Goal: Information Seeking & Learning: Learn about a topic

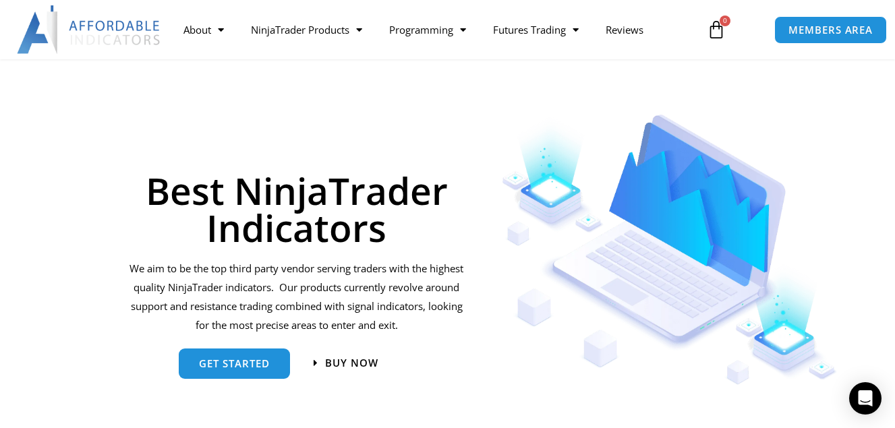
scroll to position [67, 0]
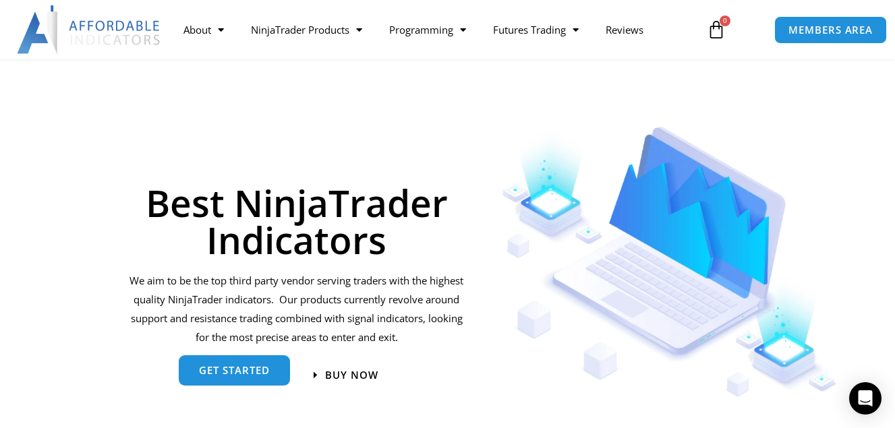
click at [235, 367] on span "get started" at bounding box center [234, 370] width 71 height 10
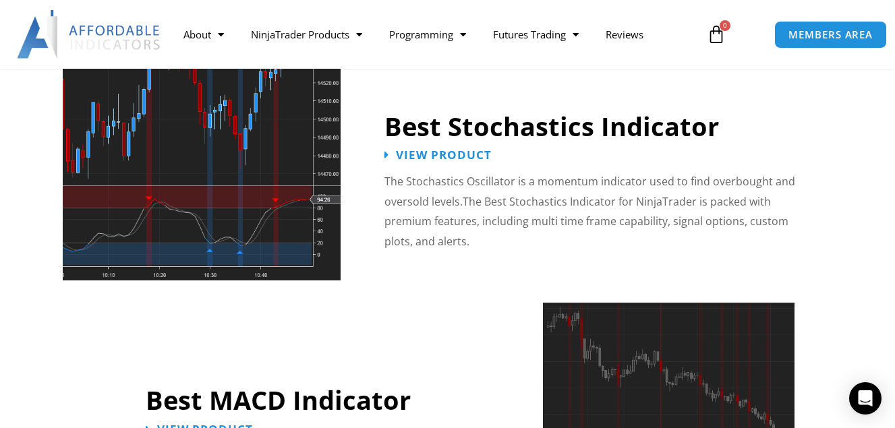
scroll to position [2829, 0]
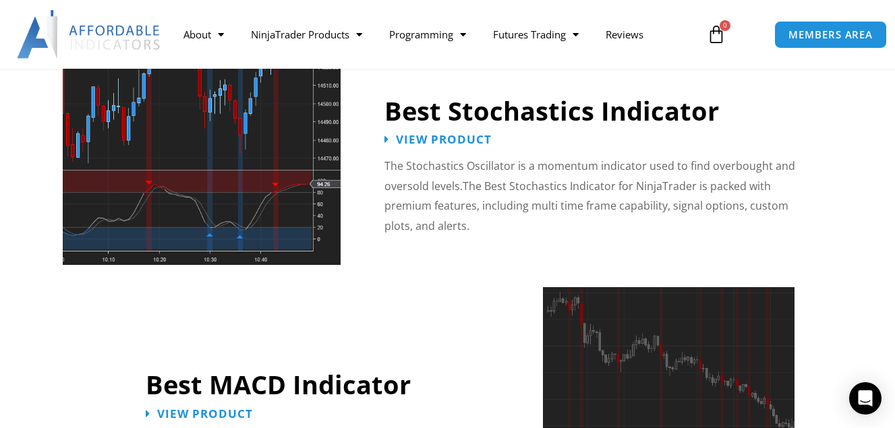
click at [305, 155] on img at bounding box center [202, 131] width 278 height 268
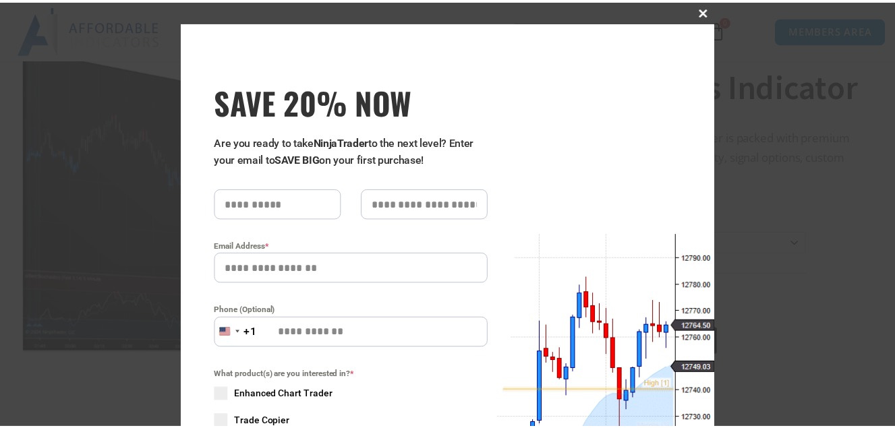
scroll to position [135, 0]
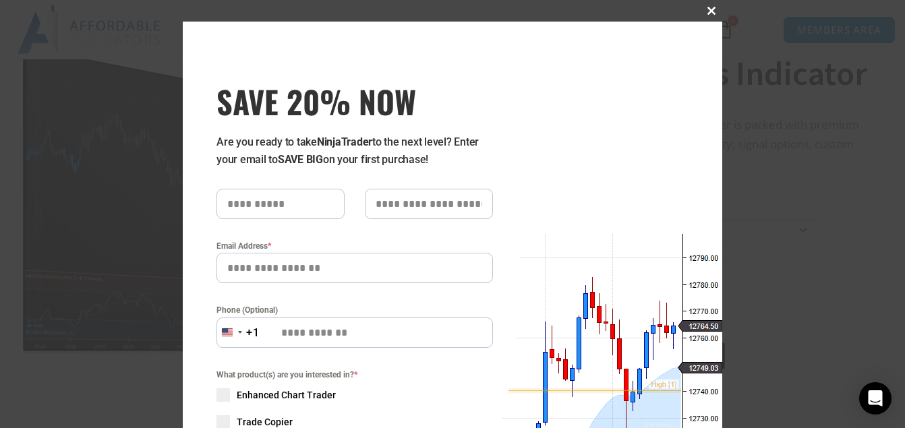
click at [709, 10] on span "SAVE 20% NOW popup" at bounding box center [712, 11] width 22 height 8
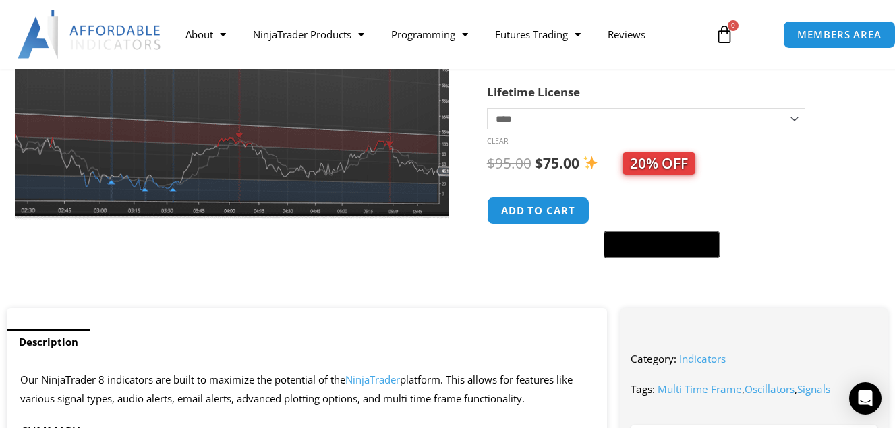
scroll to position [67, 0]
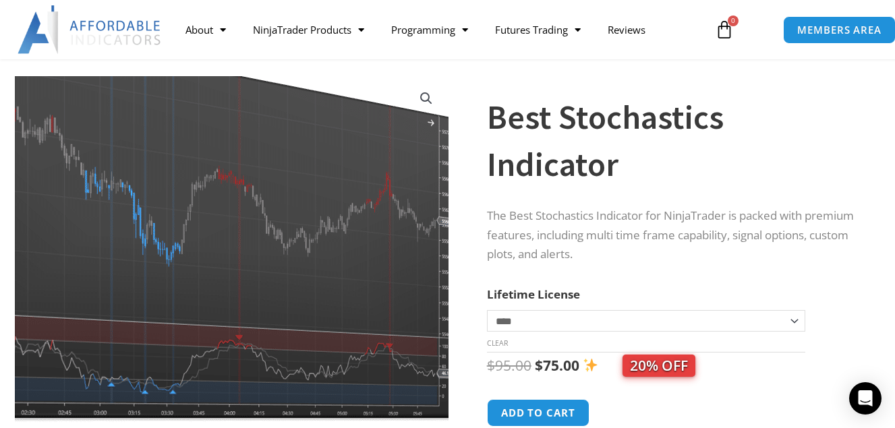
click at [403, 215] on img at bounding box center [171, 189] width 587 height 469
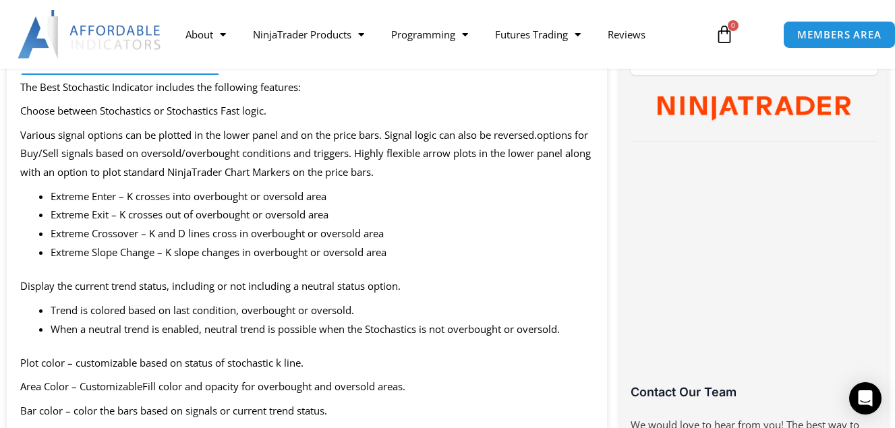
scroll to position [674, 0]
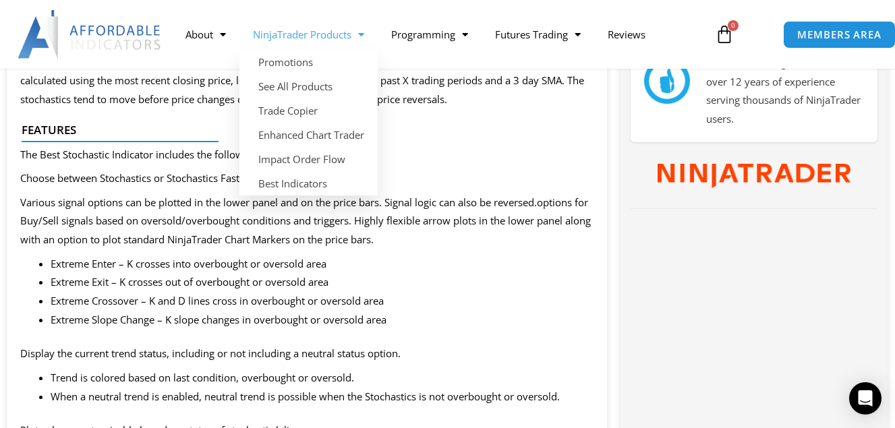
click at [349, 28] on link "NinjaTrader Products" at bounding box center [308, 34] width 138 height 31
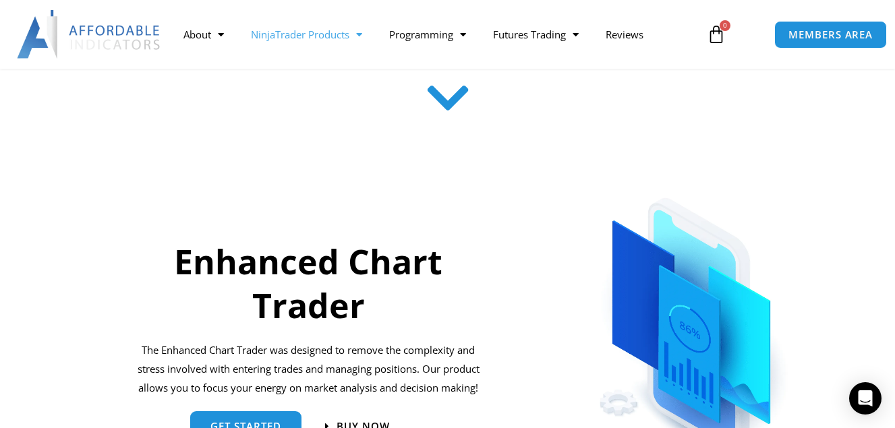
scroll to position [337, 0]
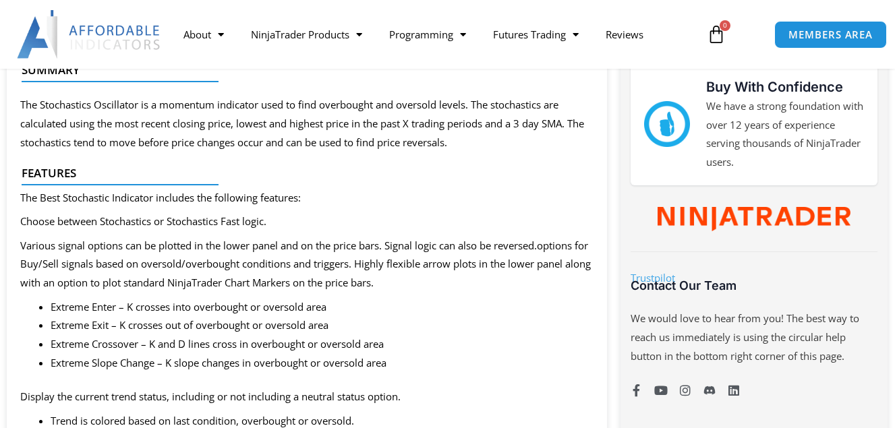
scroll to position [607, 0]
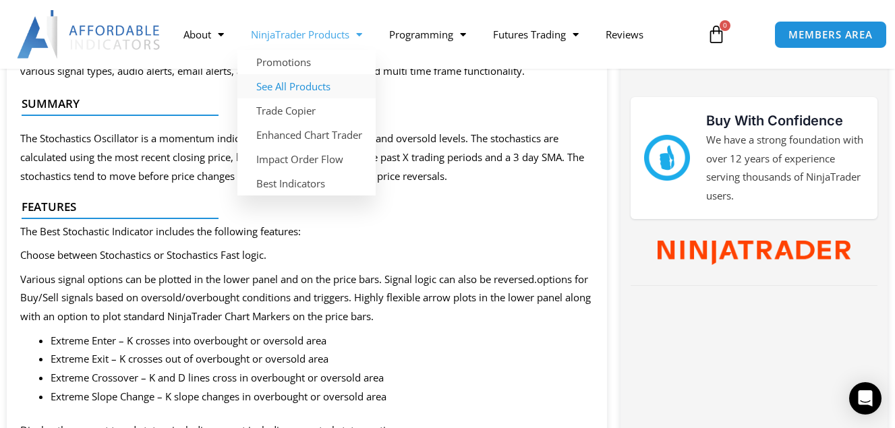
click at [322, 88] on link "See All Products" at bounding box center [306, 86] width 138 height 24
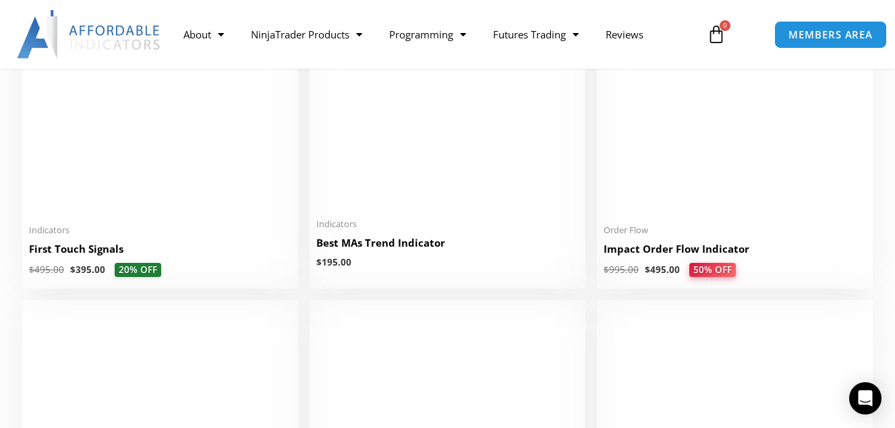
scroll to position [2293, 0]
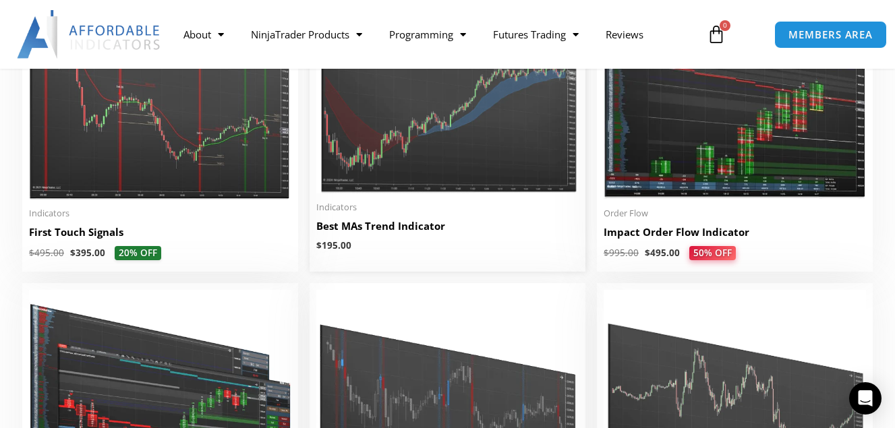
click at [365, 114] on img at bounding box center [447, 84] width 262 height 220
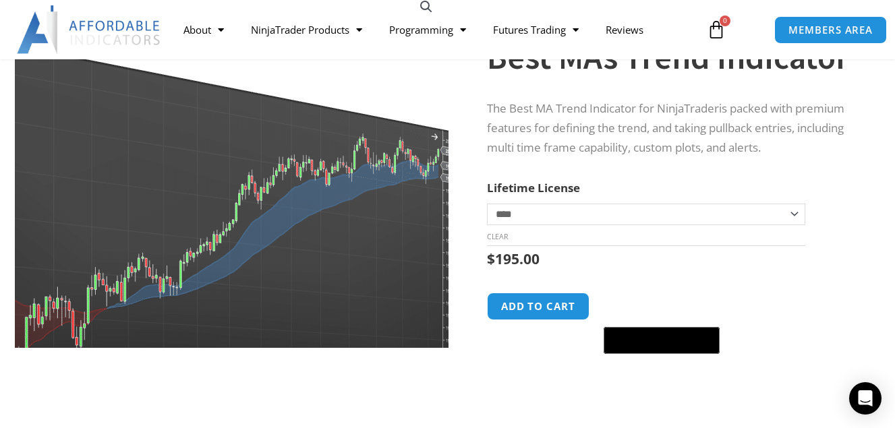
scroll to position [135, 0]
